Goal: Book appointment/travel/reservation

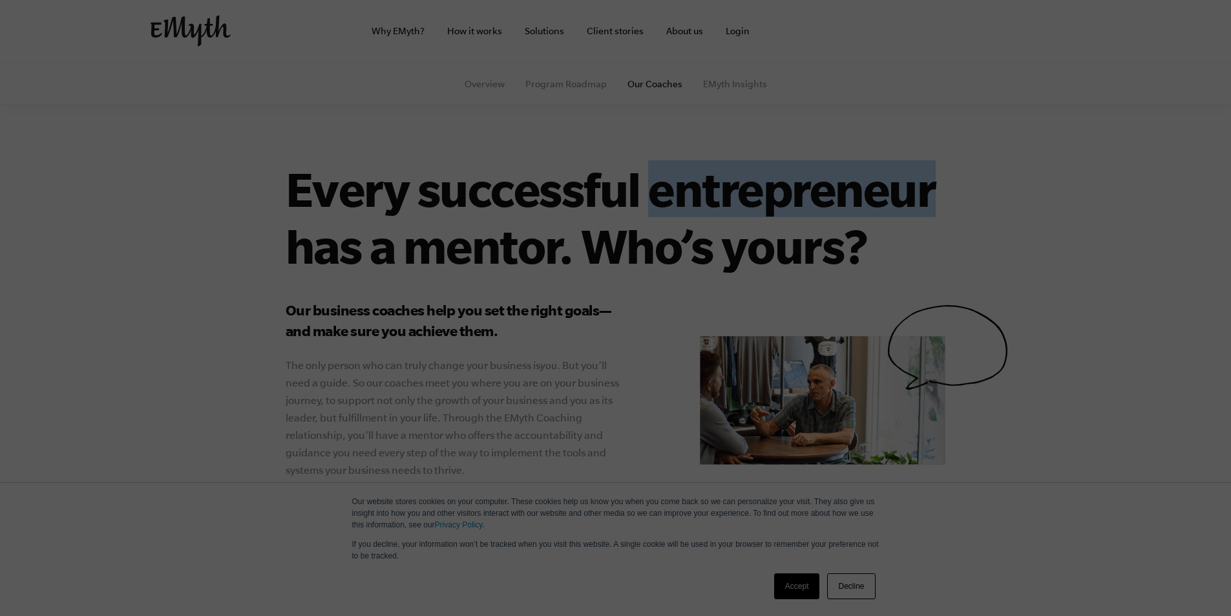
copy h1 "entrepreneur"
drag, startPoint x: 646, startPoint y: 192, endPoint x: 973, endPoint y: 194, distance: 327.0
click at [986, 194] on h1 "Every successful entrepreneur has a mentor. Who’s yours?" at bounding box center [647, 217] width 723 height 114
click at [610, 30] on link "Client stories" at bounding box center [616, 31] width 78 height 62
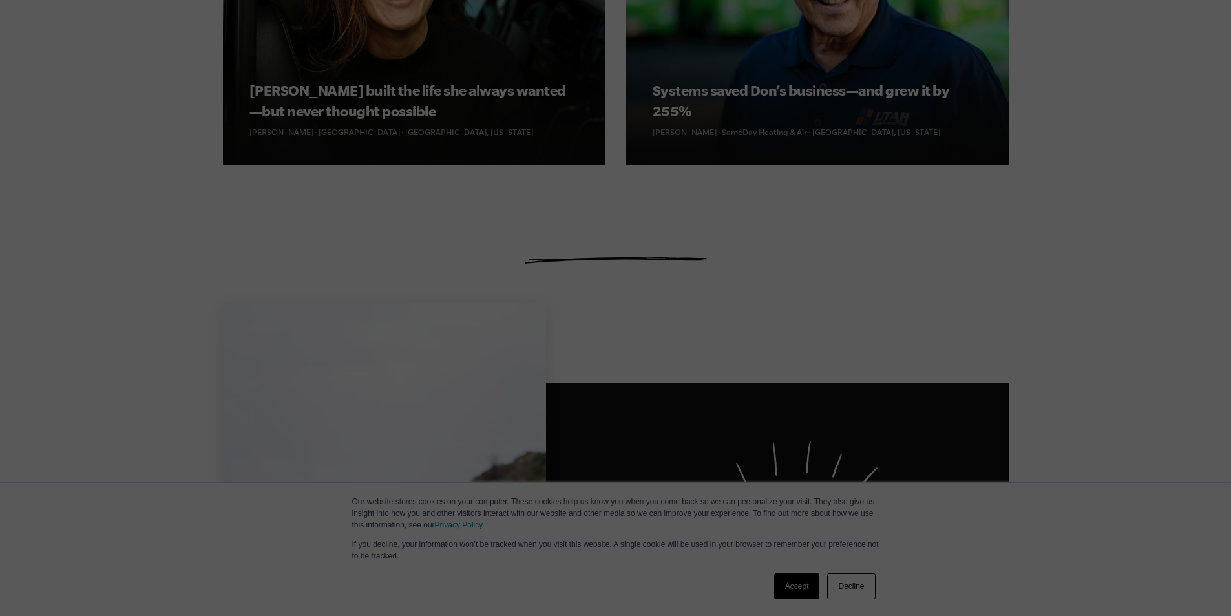
scroll to position [1163, 0]
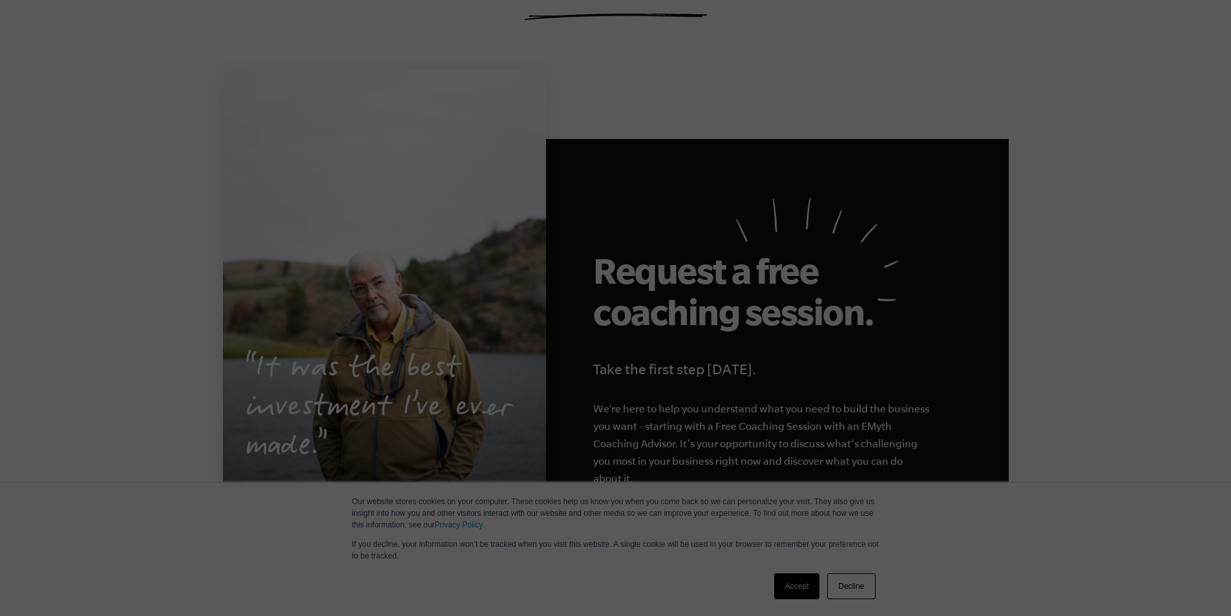
click at [788, 588] on link "Accept" at bounding box center [797, 586] width 46 height 26
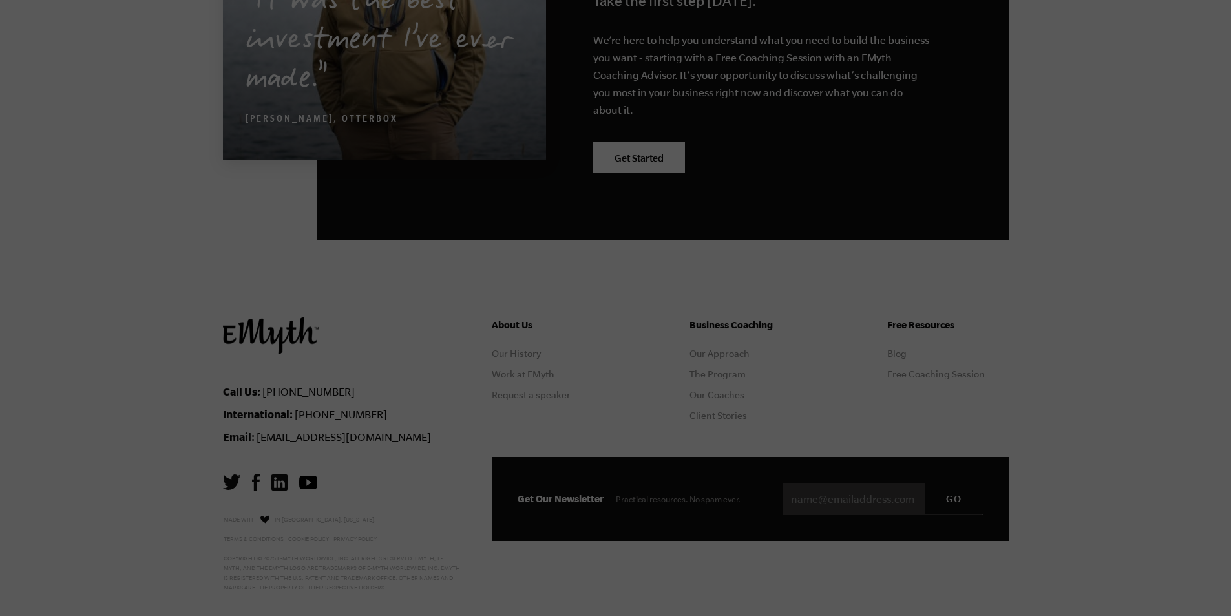
scroll to position [1550, 0]
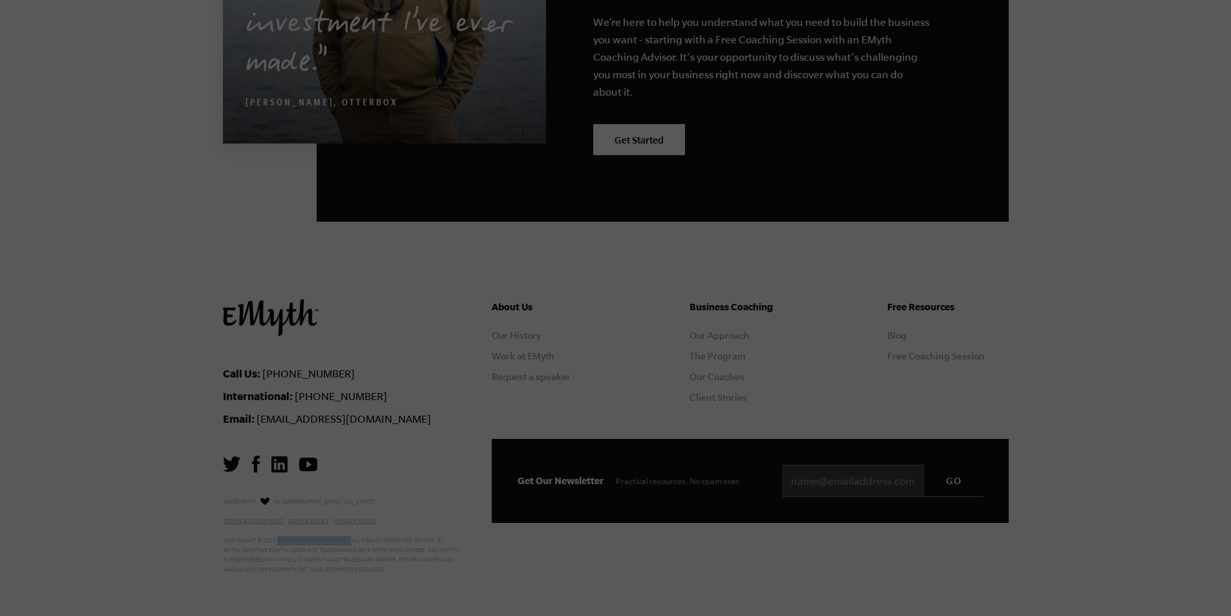
copy p "E-Myth Worldwide, Inc."
drag, startPoint x: 277, startPoint y: 538, endPoint x: 350, endPoint y: 538, distance: 73.0
click at [350, 538] on p "Made with in Ashland, Oregon. Terms & Conditions Cookie Policy Privacy Policy C…" at bounding box center [342, 534] width 237 height 79
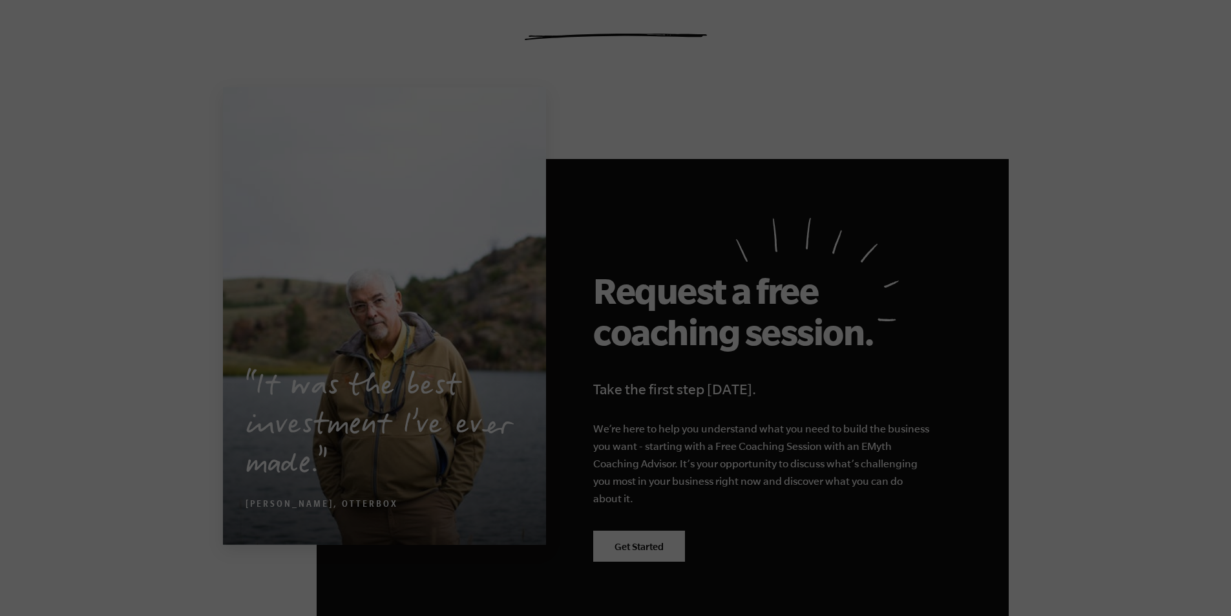
scroll to position [1162, 0]
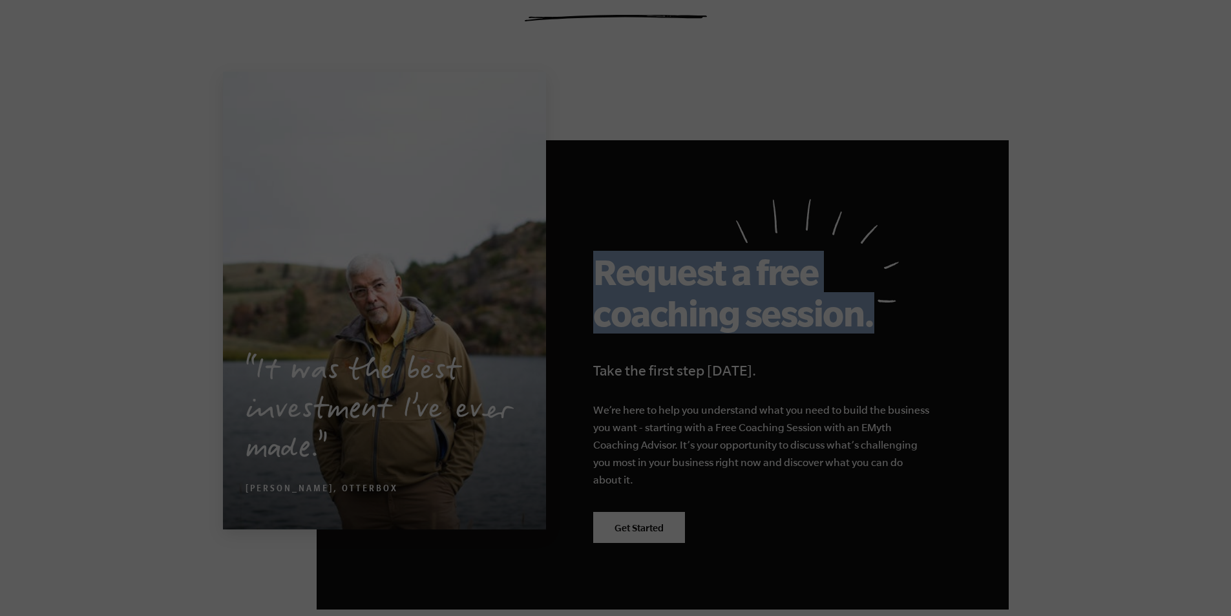
drag, startPoint x: 589, startPoint y: 313, endPoint x: 849, endPoint y: 319, distance: 259.2
click at [863, 322] on div "Request a free coaching session. Take the first step today. We’re here to help …" at bounding box center [663, 374] width 692 height 469
click at [828, 315] on h2 "Request a free coaching session." at bounding box center [738, 292] width 291 height 83
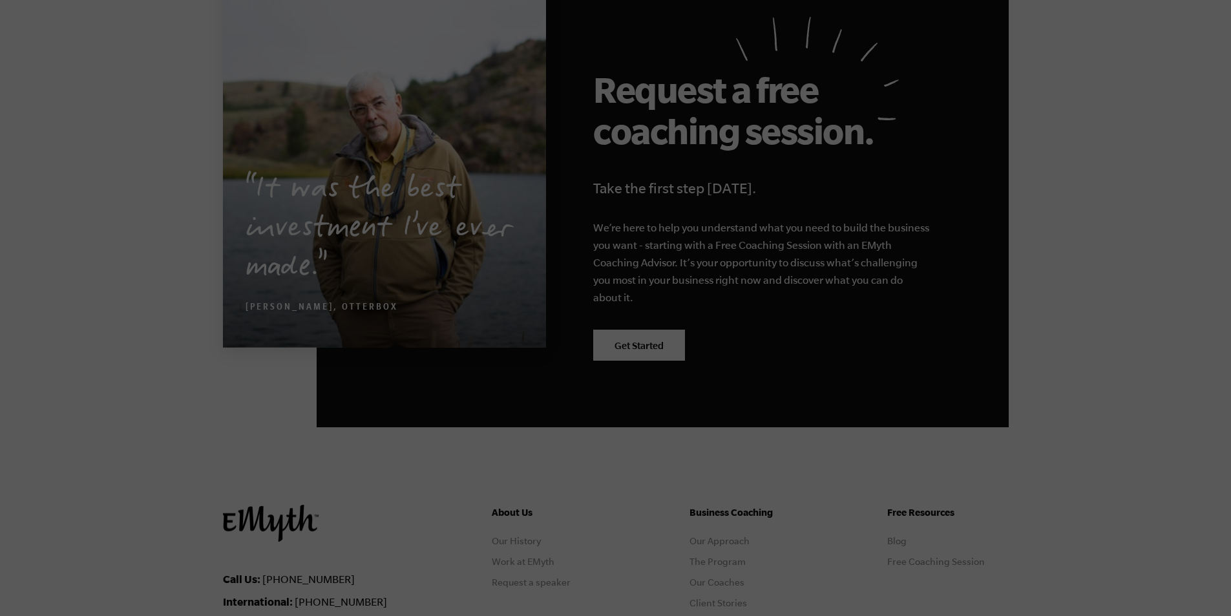
scroll to position [1356, 0]
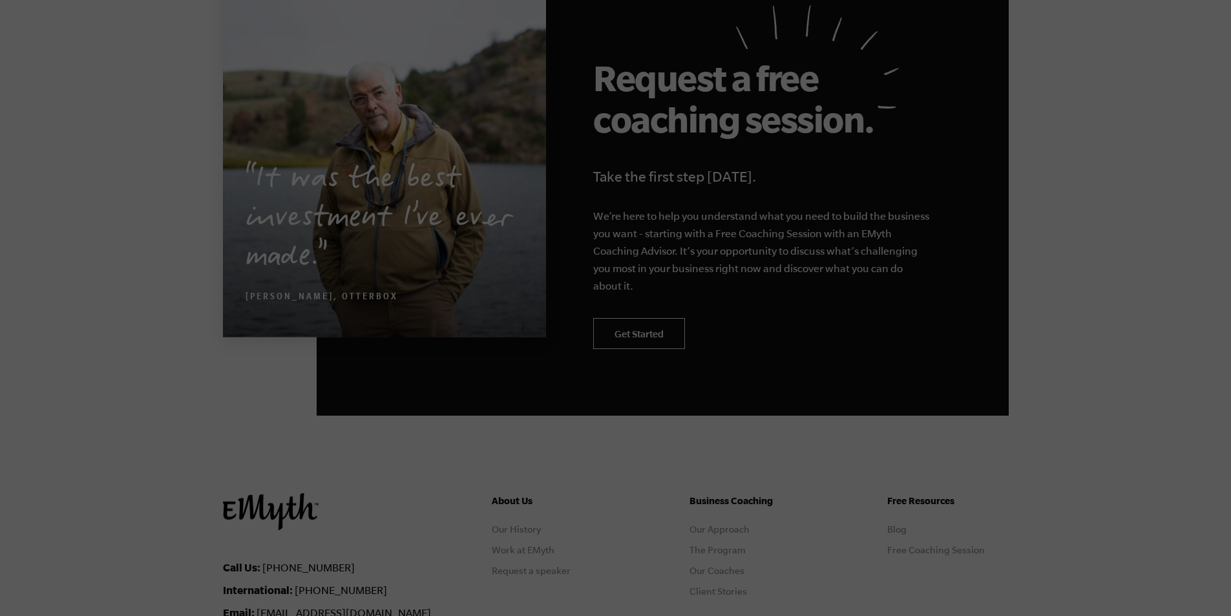
click at [643, 338] on link "Get Started" at bounding box center [639, 333] width 92 height 31
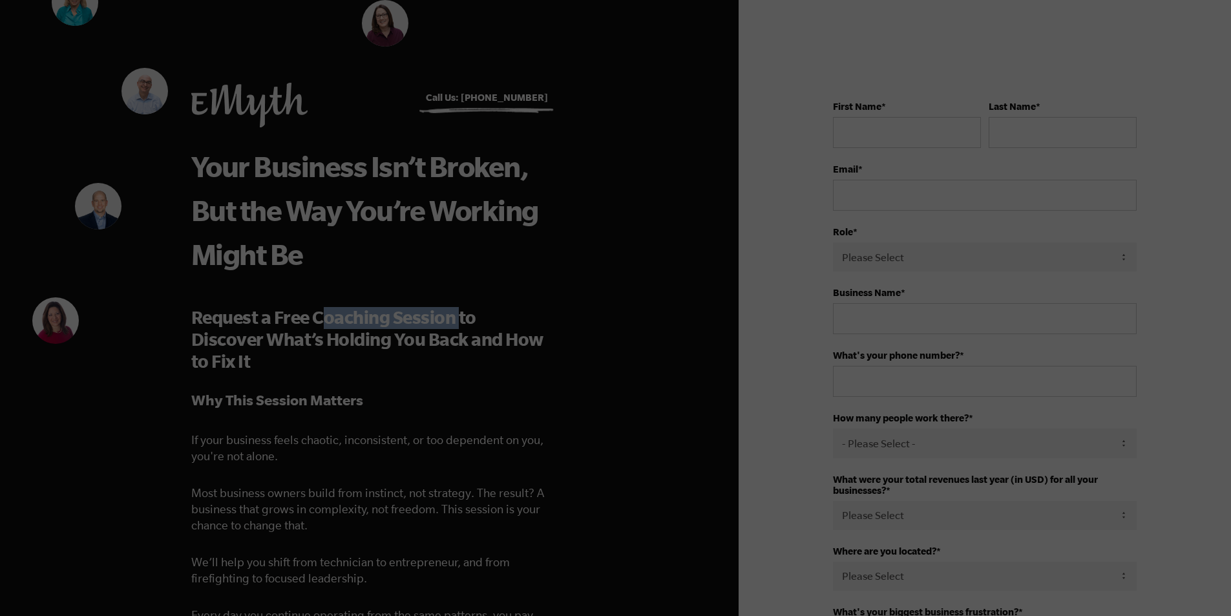
copy span "oaching Session"
drag, startPoint x: 370, startPoint y: 317, endPoint x: 457, endPoint y: 317, distance: 86.6
click at [457, 317] on span "Request a Free Coaching Session to Discover What’s Holding You Back and How to …" at bounding box center [367, 339] width 352 height 64
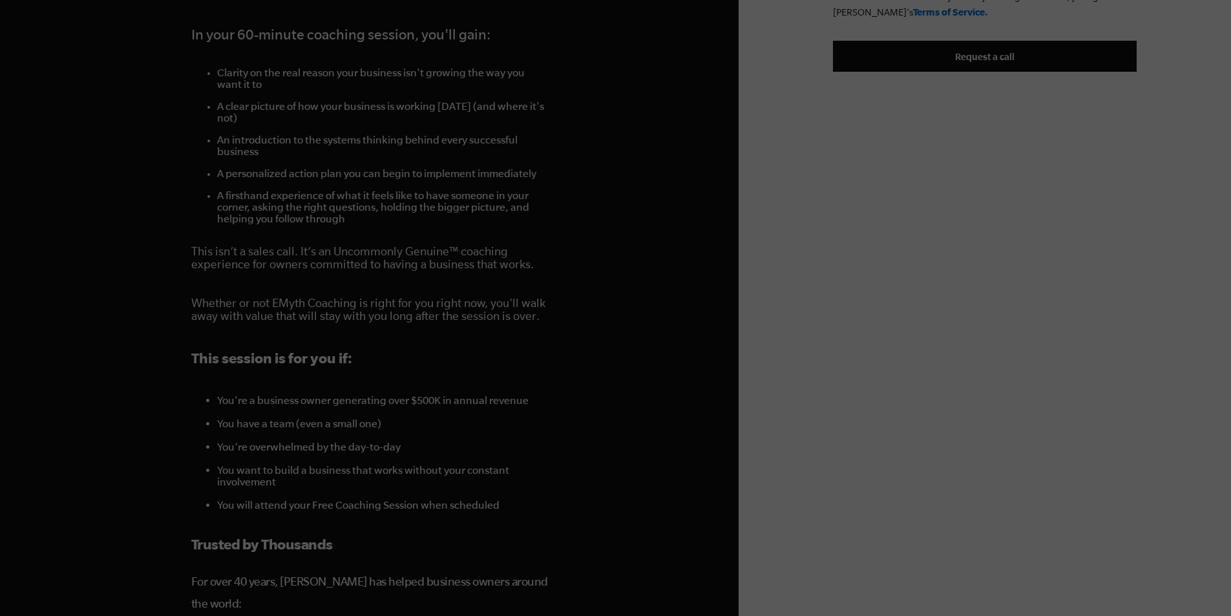
scroll to position [582, 0]
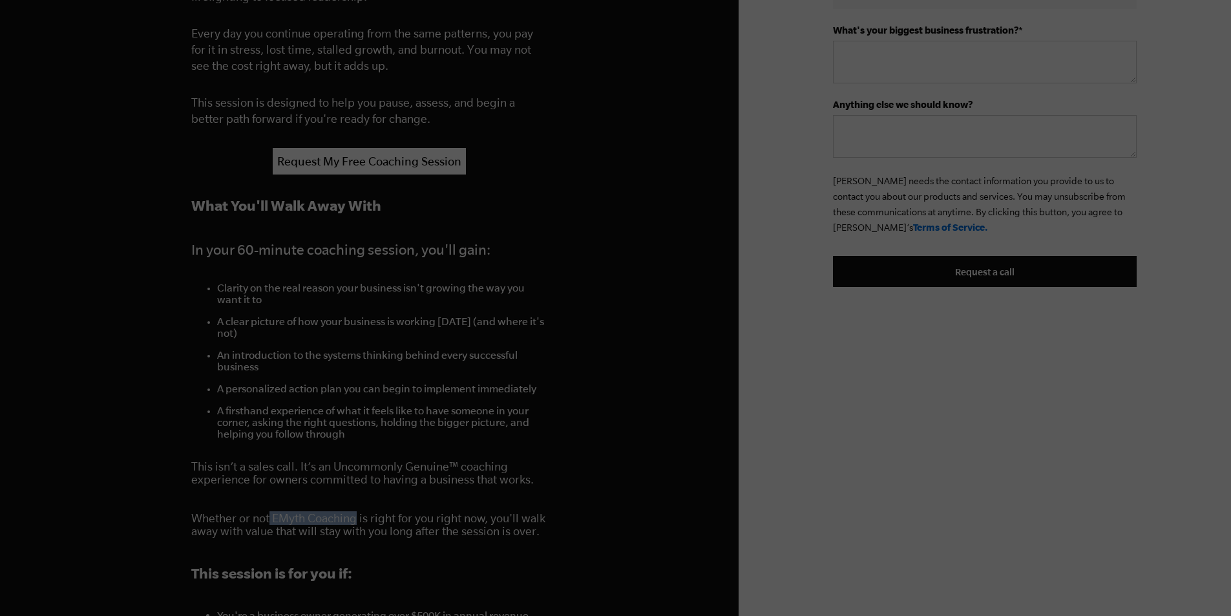
drag, startPoint x: 269, startPoint y: 518, endPoint x: 357, endPoint y: 516, distance: 87.9
click at [357, 516] on p "Whether or not EMyth Coaching is right for you right now, you'll walk away with…" at bounding box center [369, 525] width 357 height 26
copy p "EMyth Coaching"
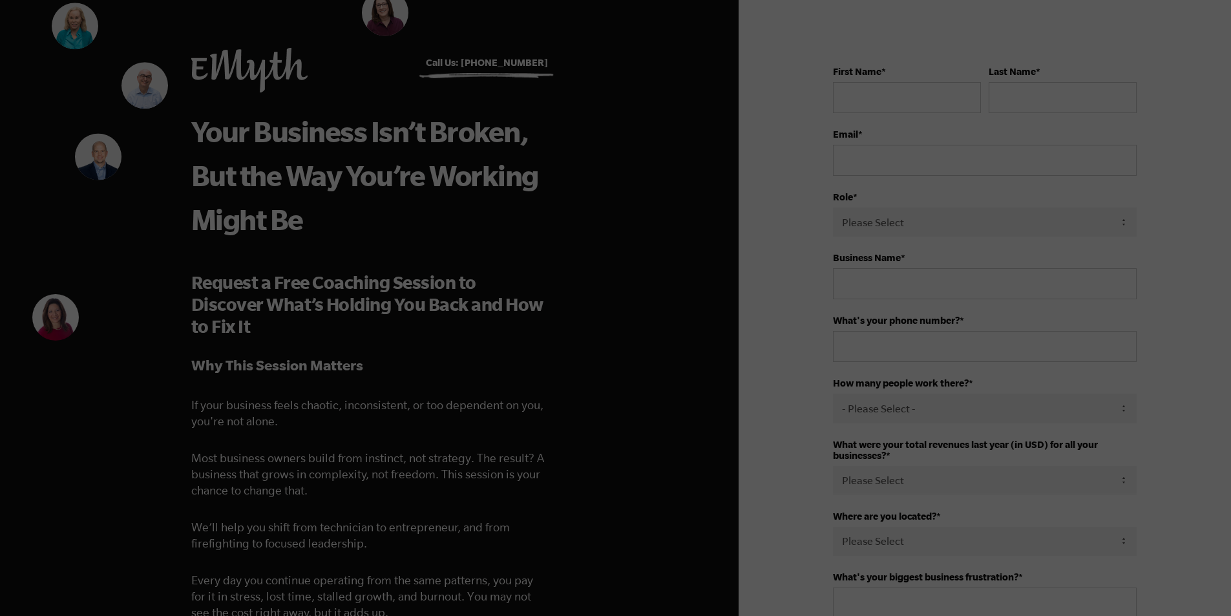
scroll to position [0, 0]
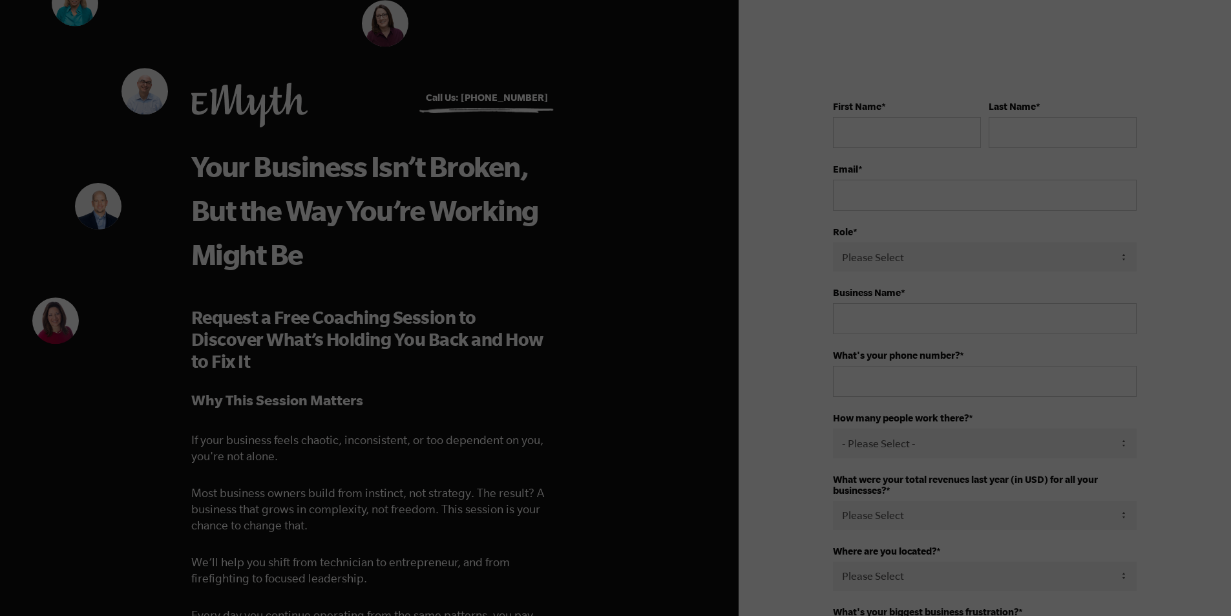
click at [376, 28] on img at bounding box center [385, 23] width 47 height 47
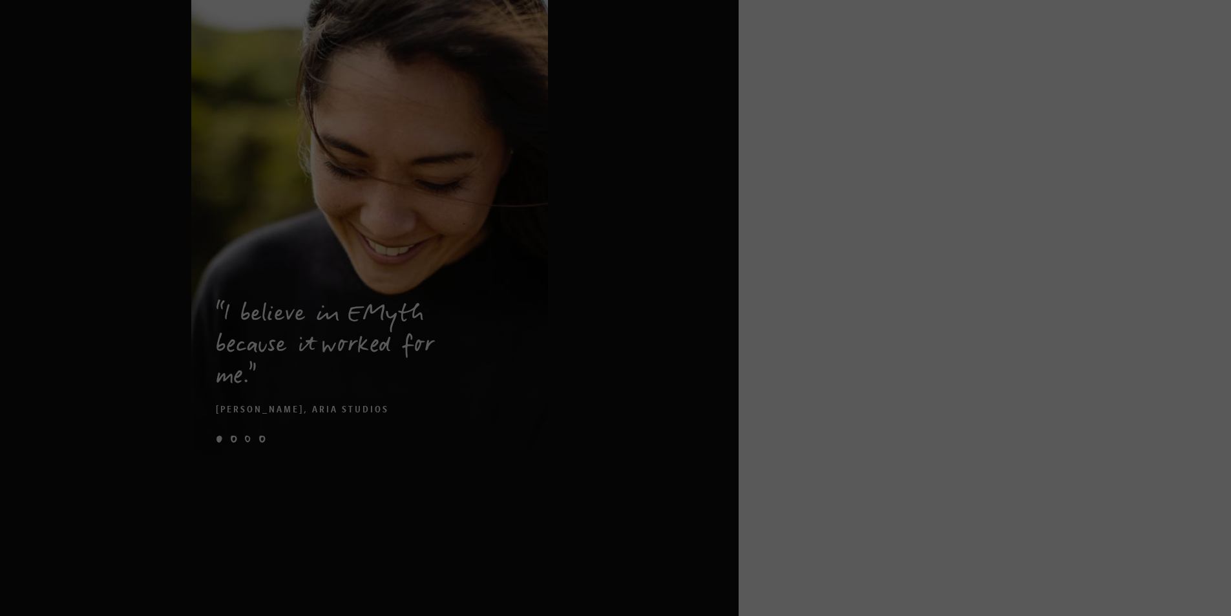
scroll to position [2009, 0]
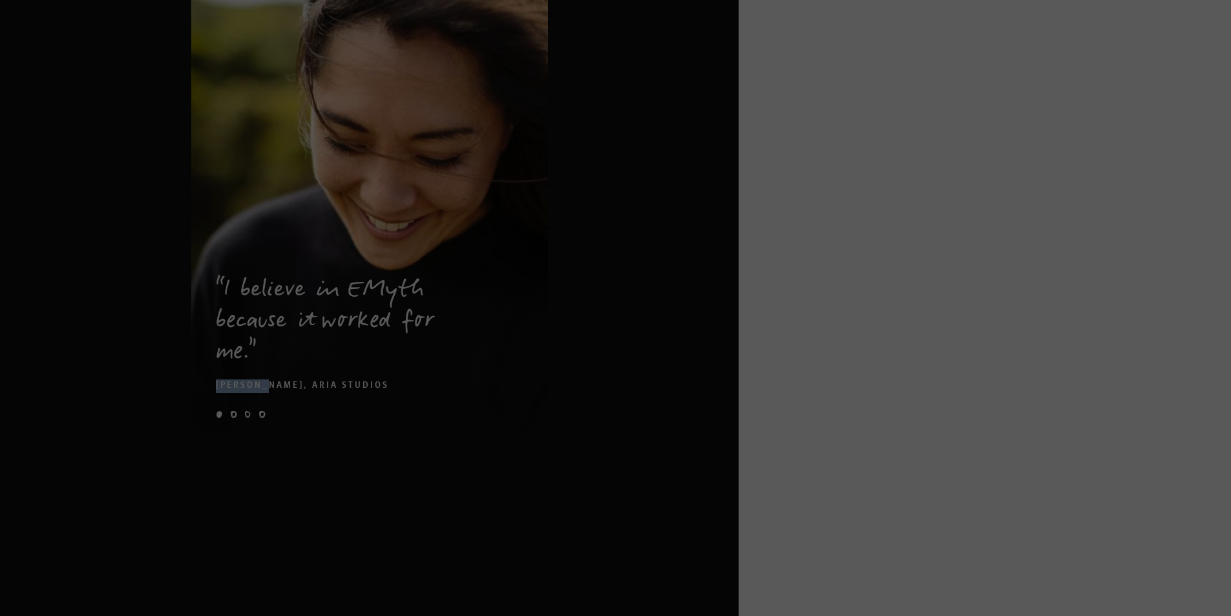
drag, startPoint x: 206, startPoint y: 363, endPoint x: 268, endPoint y: 361, distance: 62.1
click at [268, 361] on blockquote "I believe in EMyth because it worked for me. Kolby Moser, Aria Studios" at bounding box center [369, 322] width 357 height 142
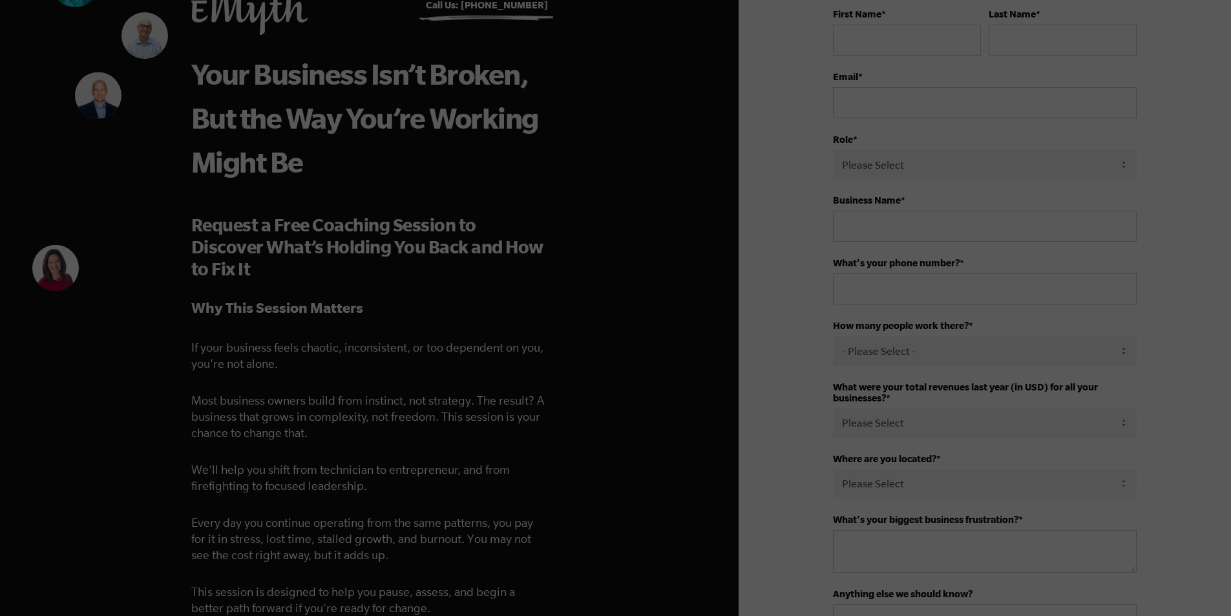
scroll to position [0, 0]
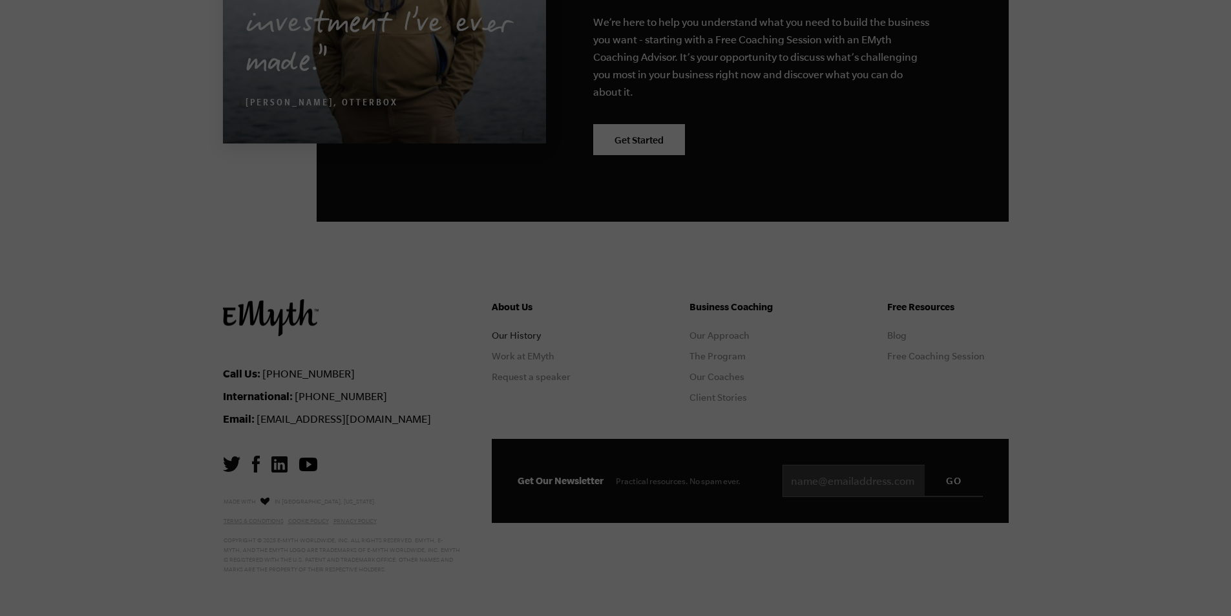
click at [514, 335] on link "Our History" at bounding box center [516, 335] width 49 height 10
